Goal: Task Accomplishment & Management: Manage account settings

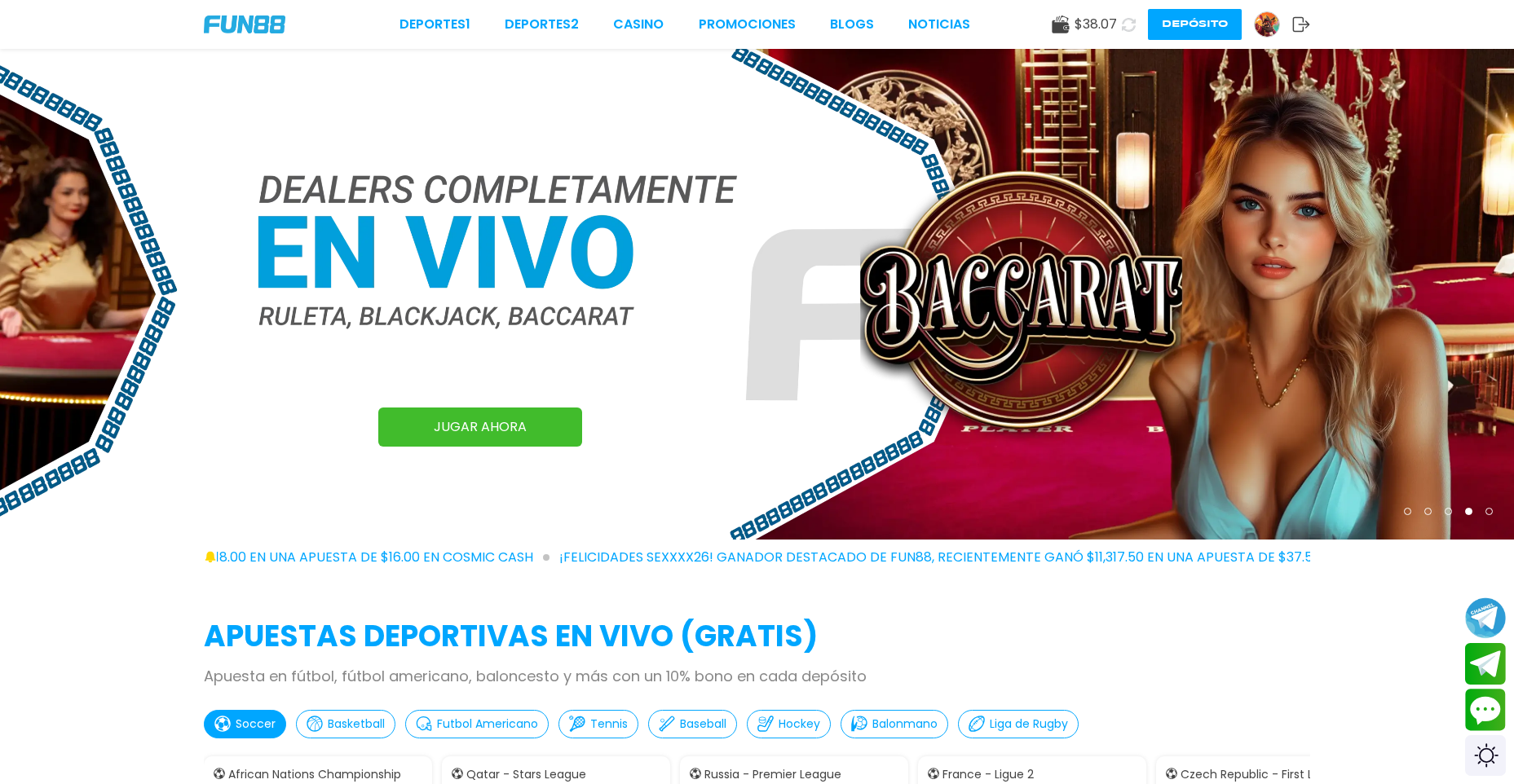
click at [1078, 20] on span "$ 38.07" at bounding box center [1095, 24] width 42 height 20
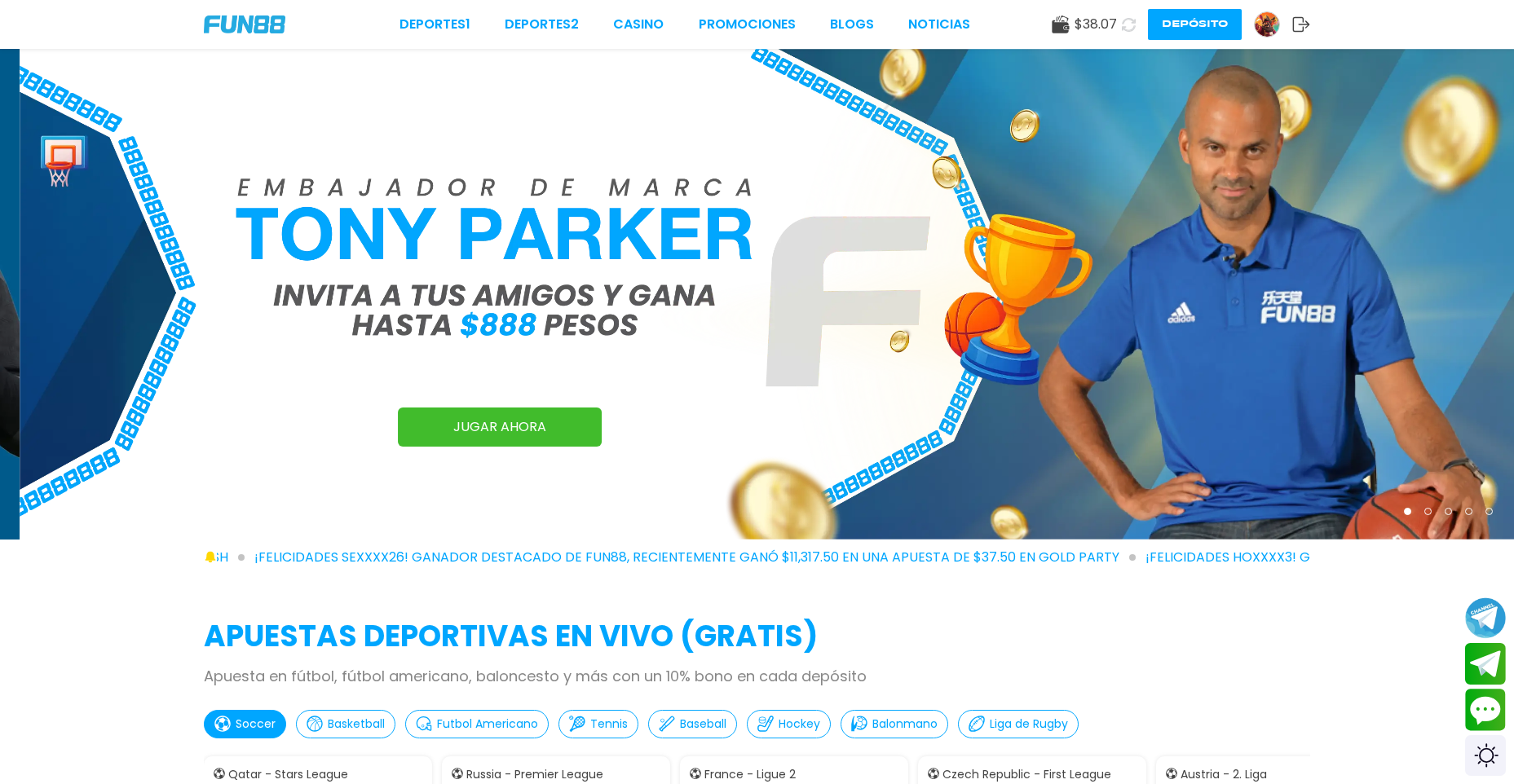
click at [1260, 23] on img at bounding box center [1267, 24] width 24 height 24
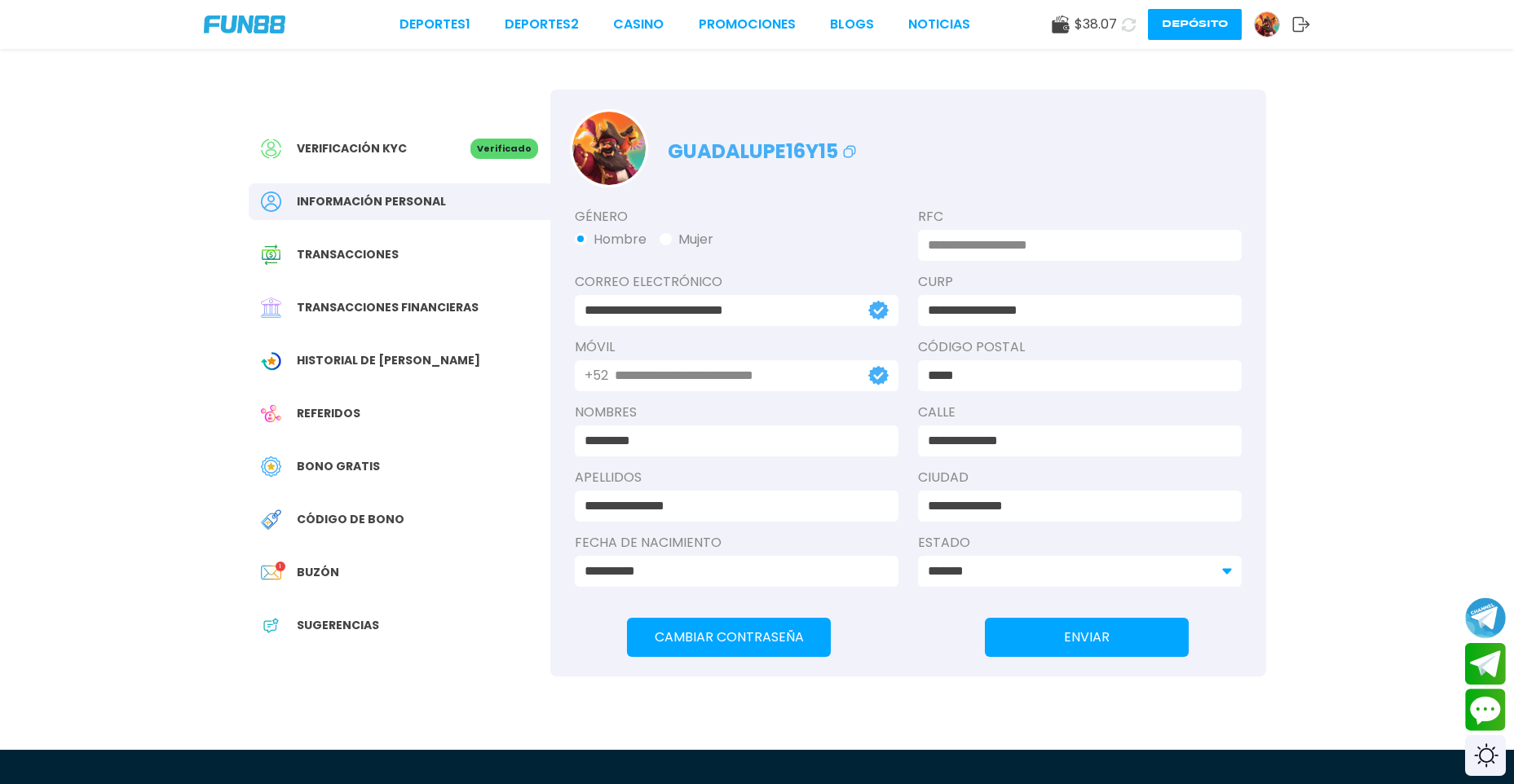
click at [392, 364] on span "Historial de [PERSON_NAME]" at bounding box center [388, 360] width 183 height 17
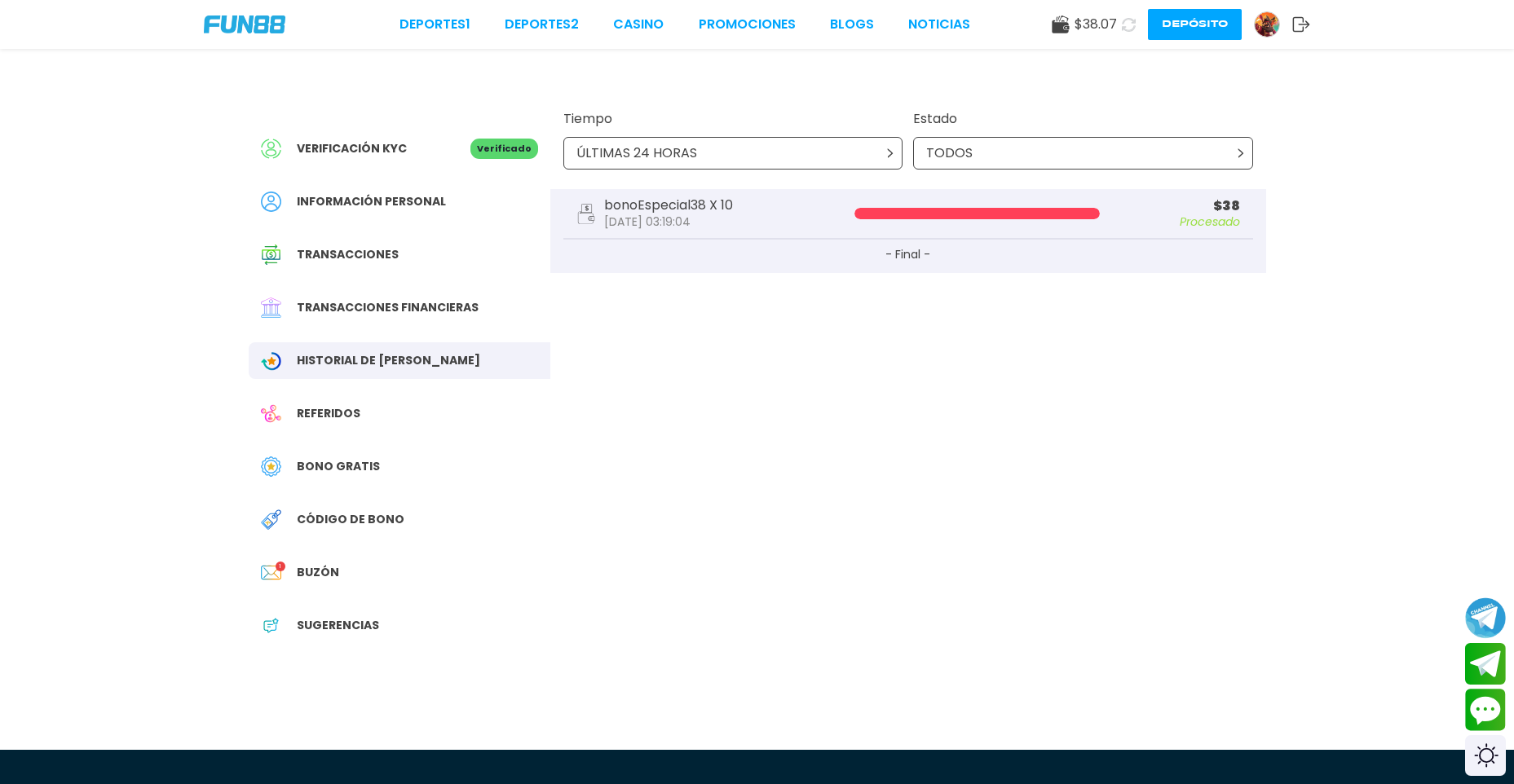
click at [150, 122] on div "Verificación KYC Verificado Información personal Transacciones Transacciones fi…" at bounding box center [757, 350] width 1514 height 701
